Goal: Book appointment/travel/reservation

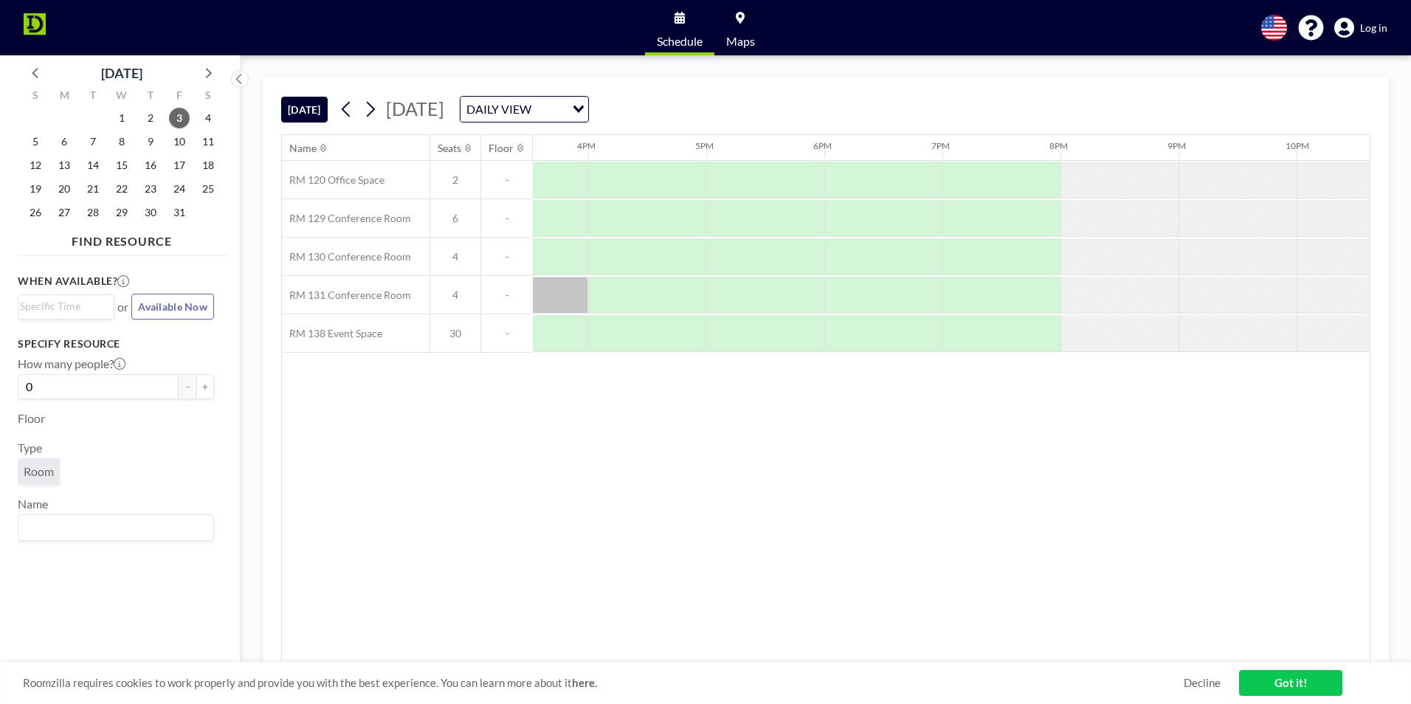
scroll to position [0, 1842]
click at [377, 111] on icon at bounding box center [370, 109] width 14 height 22
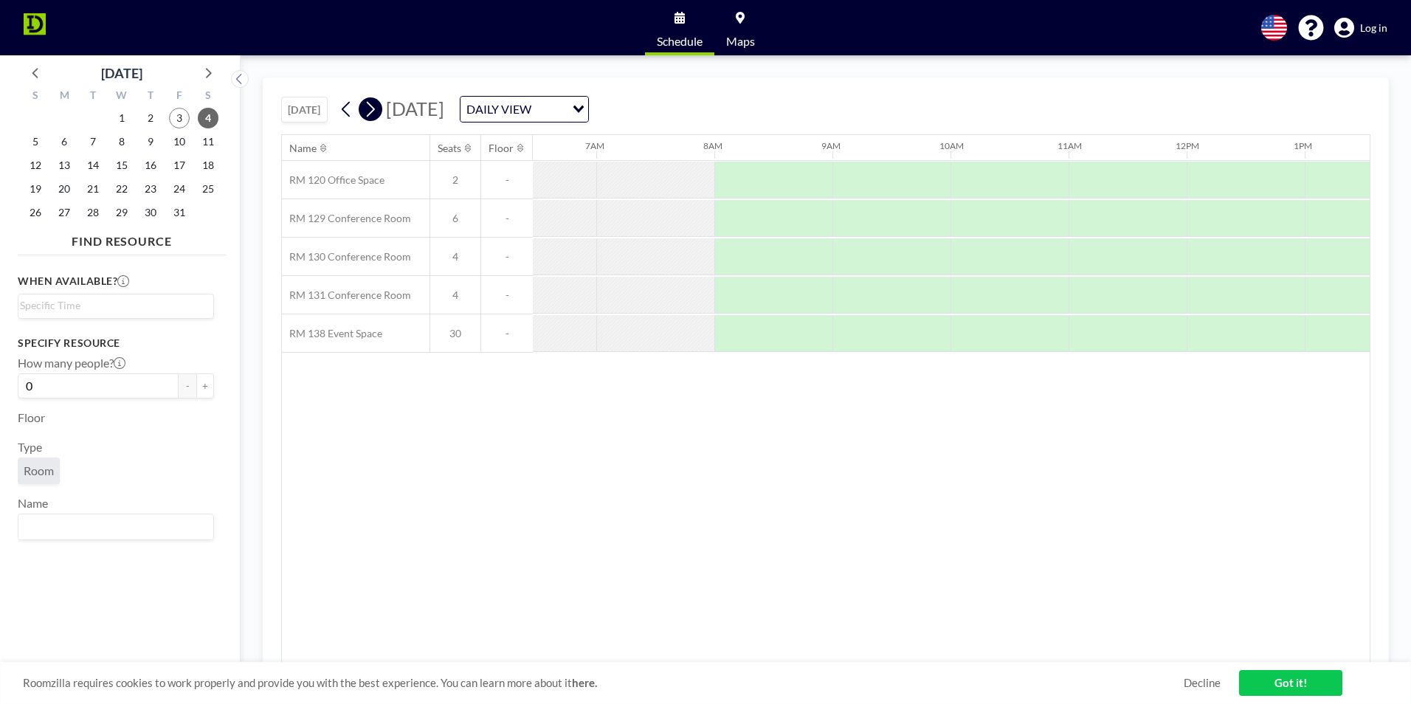
scroll to position [0, 827]
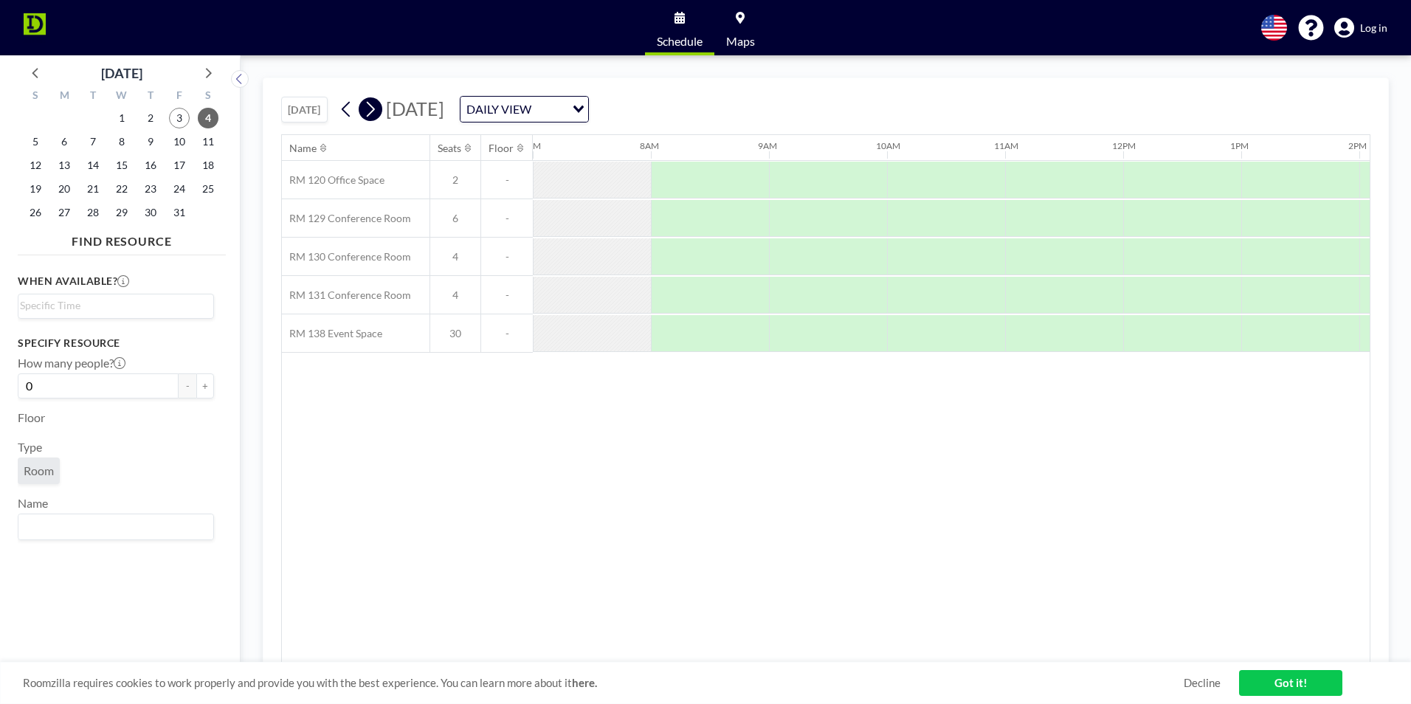
click at [377, 111] on icon at bounding box center [370, 109] width 14 height 22
click at [201, 388] on button "+" at bounding box center [205, 386] width 18 height 25
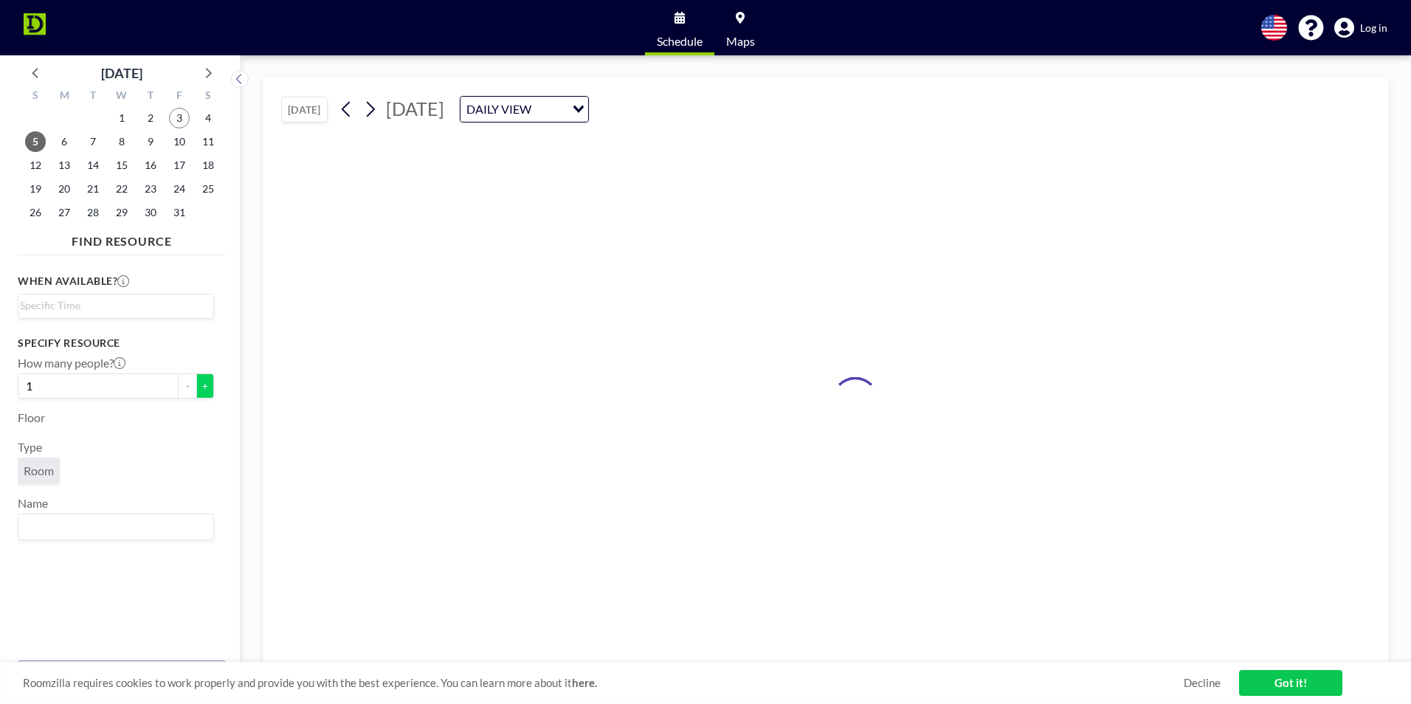
click at [201, 388] on button "+" at bounding box center [205, 386] width 18 height 25
type input "2"
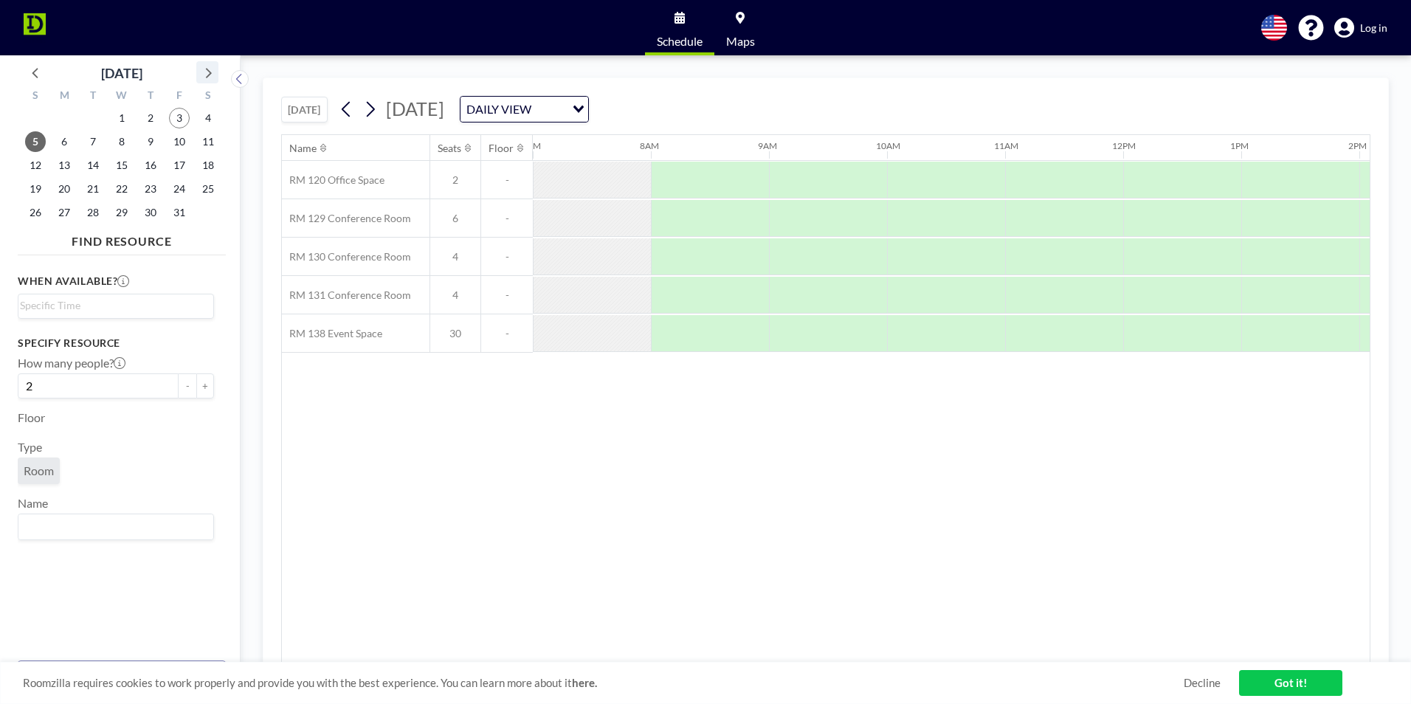
click at [207, 75] on icon at bounding box center [207, 72] width 19 height 19
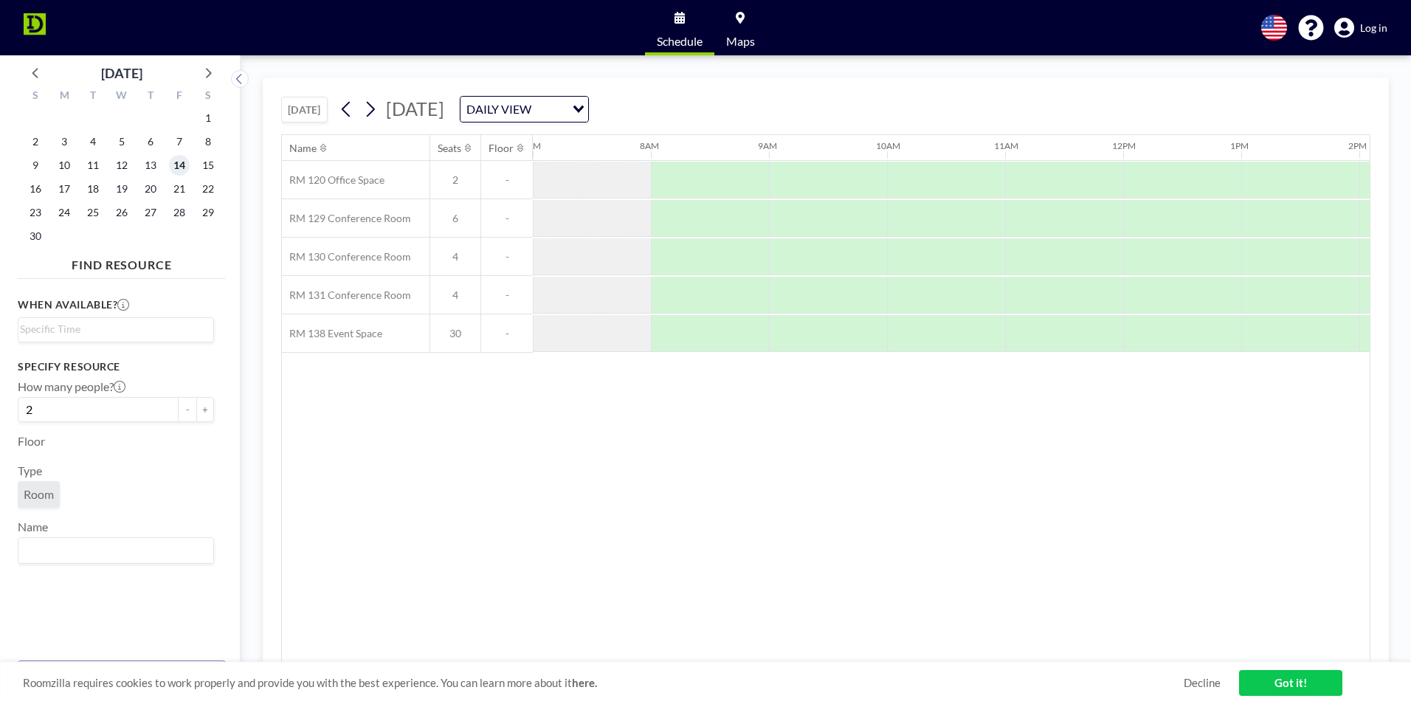
click at [174, 166] on span "14" at bounding box center [179, 165] width 21 height 21
click at [38, 24] on img at bounding box center [35, 28] width 22 height 30
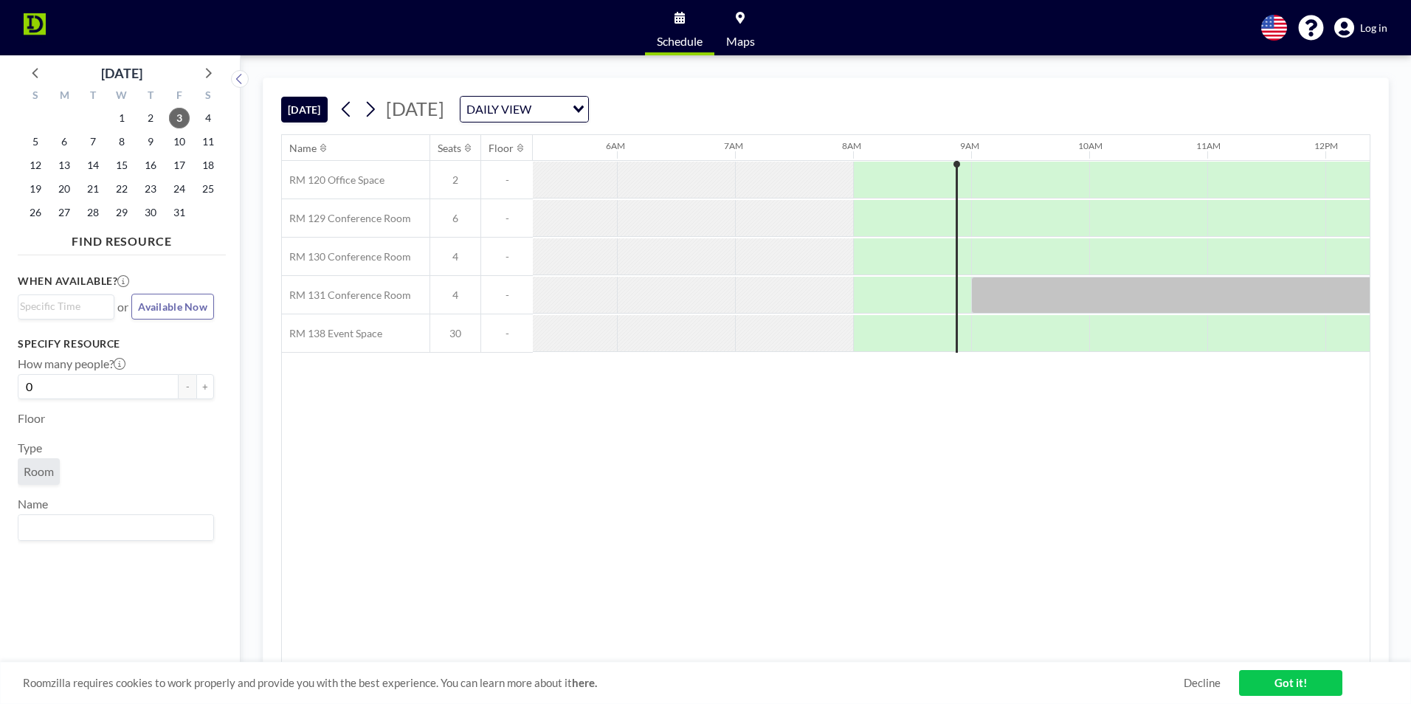
scroll to position [0, 827]
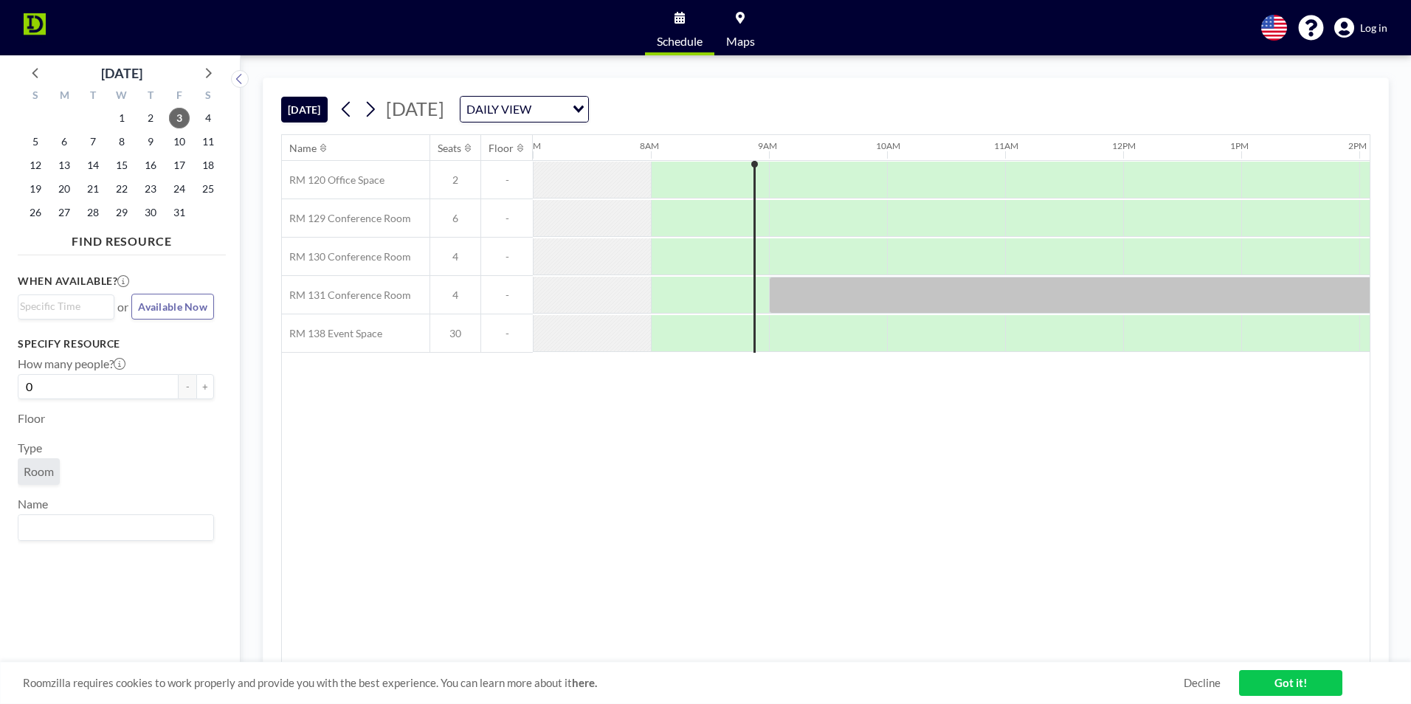
click at [1299, 686] on link "Got it!" at bounding box center [1290, 683] width 103 height 26
